Goal: Information Seeking & Learning: Learn about a topic

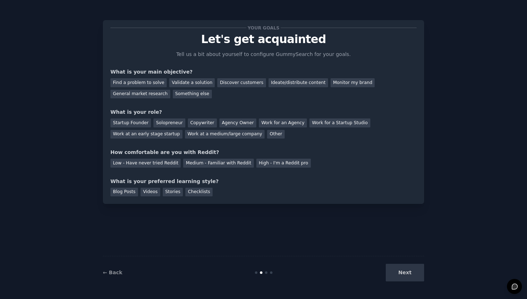
click at [398, 286] on div "← Back Next" at bounding box center [263, 272] width 321 height 33
click at [402, 276] on div "Next" at bounding box center [370, 272] width 107 height 18
click at [405, 274] on div "Next" at bounding box center [370, 272] width 107 height 18
click at [152, 81] on div "Find a problem to solve" at bounding box center [138, 82] width 56 height 9
click at [182, 79] on div "Validate a solution" at bounding box center [192, 82] width 46 height 9
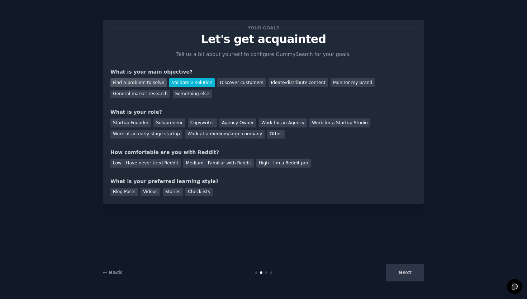
click at [137, 83] on div "Find a problem to solve" at bounding box center [138, 82] width 56 height 9
click at [231, 85] on div "Discover customers" at bounding box center [241, 82] width 48 height 9
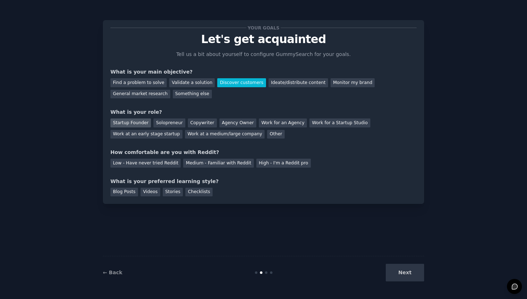
click at [134, 122] on div "Startup Founder" at bounding box center [130, 122] width 41 height 9
click at [267, 167] on div "Your goals Let's get acquainted Tell us a bit about yourself to configure Gummy…" at bounding box center [263, 112] width 306 height 168
click at [227, 161] on div "Medium - Familiar with Reddit" at bounding box center [218, 162] width 70 height 9
click at [129, 194] on div "Blog Posts" at bounding box center [124, 191] width 28 height 9
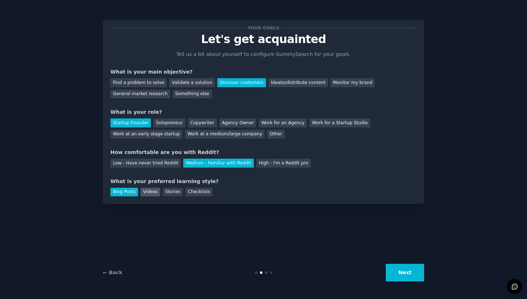
click at [147, 188] on div "Videos" at bounding box center [151, 191] width 20 height 9
click at [399, 266] on button "Next" at bounding box center [405, 272] width 38 height 18
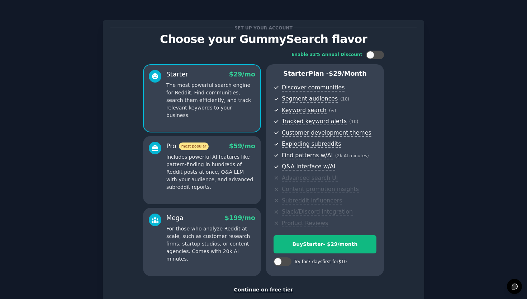
click at [260, 288] on div "Continue on free tier" at bounding box center [263, 290] width 306 height 8
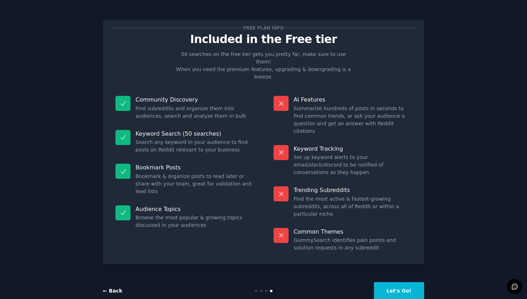
click at [115, 288] on link "← Back" at bounding box center [112, 291] width 19 height 6
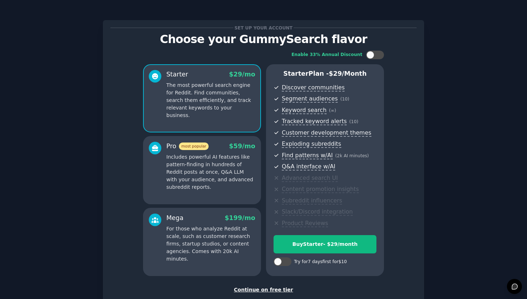
click at [274, 286] on div "Continue on free tier" at bounding box center [263, 290] width 306 height 8
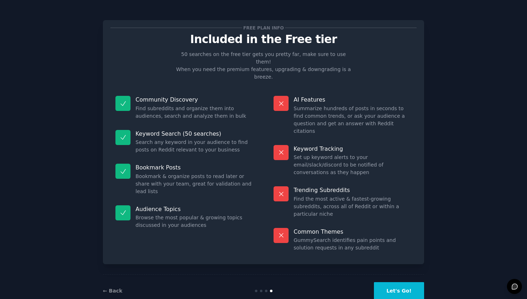
click at [403, 282] on button "Let's Go!" at bounding box center [399, 291] width 50 height 18
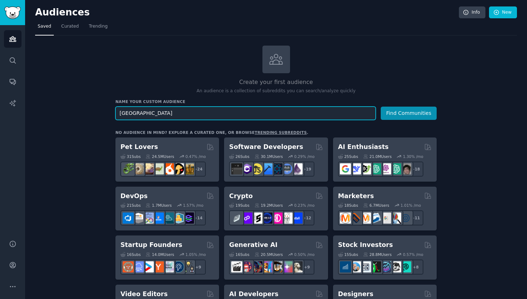
type input "[GEOGRAPHIC_DATA]"
click at [409, 112] on button "Find Communities" at bounding box center [409, 112] width 56 height 13
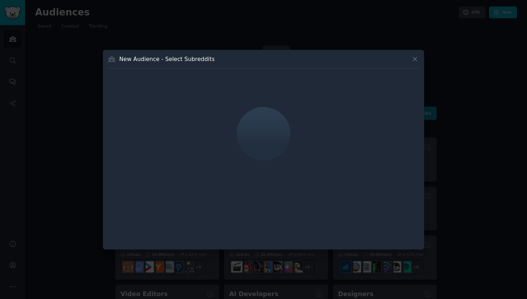
click at [262, 129] on div at bounding box center [264, 134] width 70 height 58
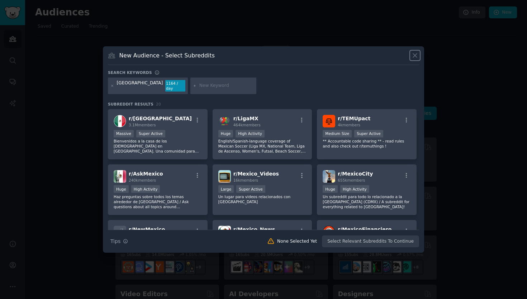
click at [413, 59] on icon at bounding box center [415, 56] width 8 height 8
